Goal: Task Accomplishment & Management: Use online tool/utility

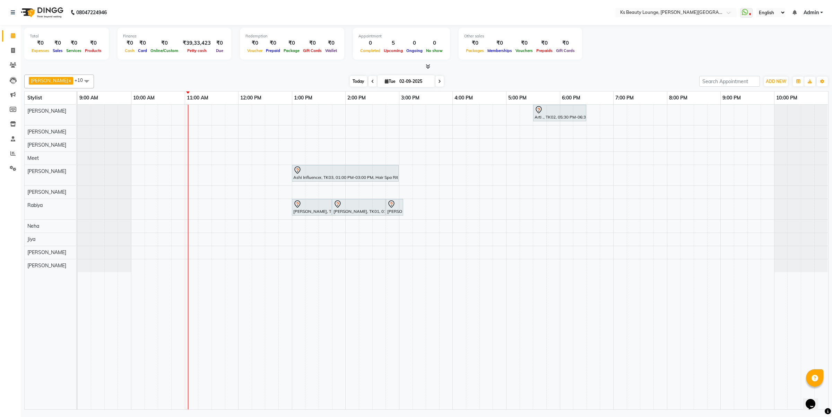
click at [350, 80] on span "Today" at bounding box center [358, 81] width 17 height 11
click at [350, 82] on span "Today" at bounding box center [358, 81] width 17 height 11
click at [371, 81] on icon at bounding box center [372, 81] width 3 height 4
type input "[DATE]"
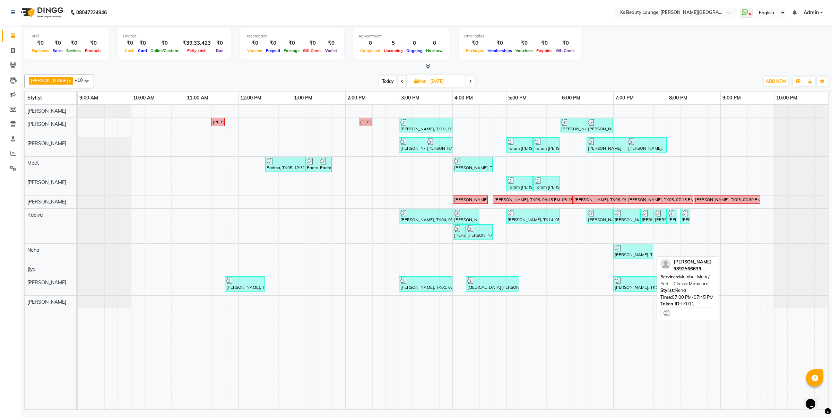
click at [617, 251] on img at bounding box center [618, 248] width 7 height 7
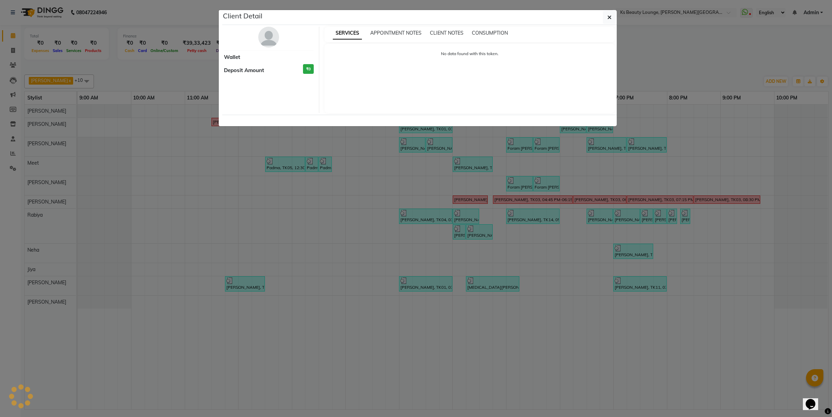
select select "3"
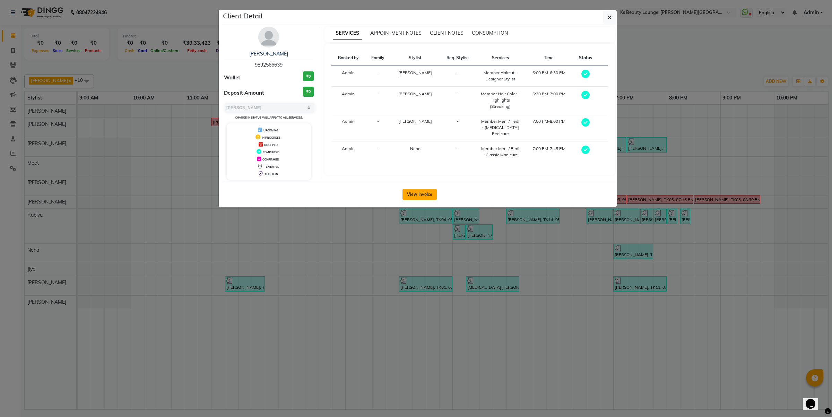
click at [419, 195] on button "View Invoice" at bounding box center [420, 194] width 34 height 11
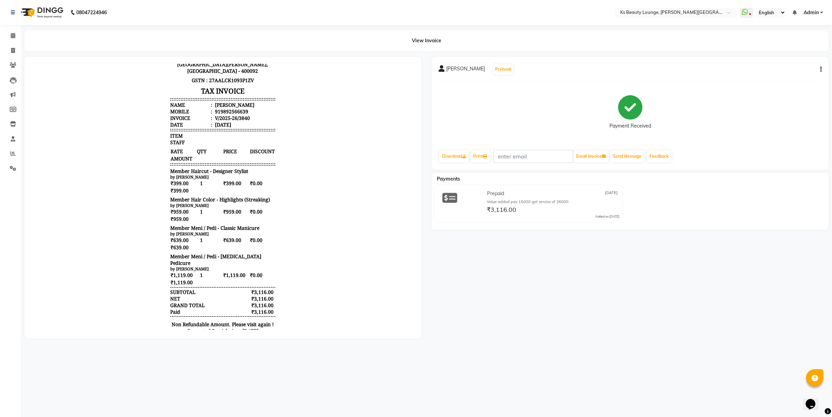
scroll to position [54, 0]
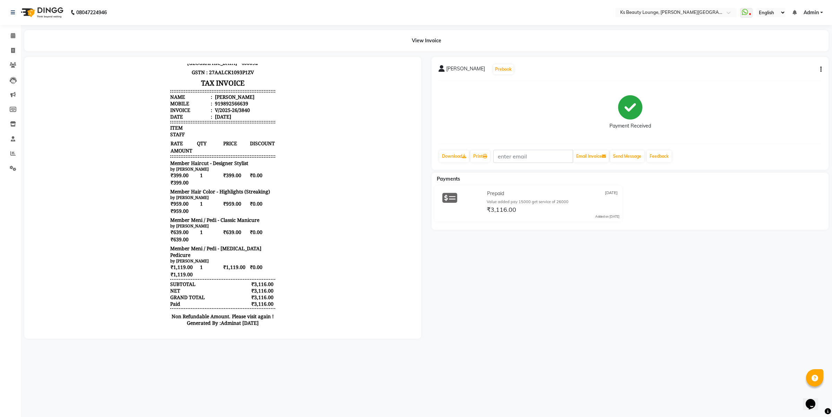
drag, startPoint x: 406, startPoint y: 253, endPoint x: 448, endPoint y: 359, distance: 113.8
click at [15, 36] on span at bounding box center [13, 36] width 12 height 8
